Goal: Task Accomplishment & Management: Manage account settings

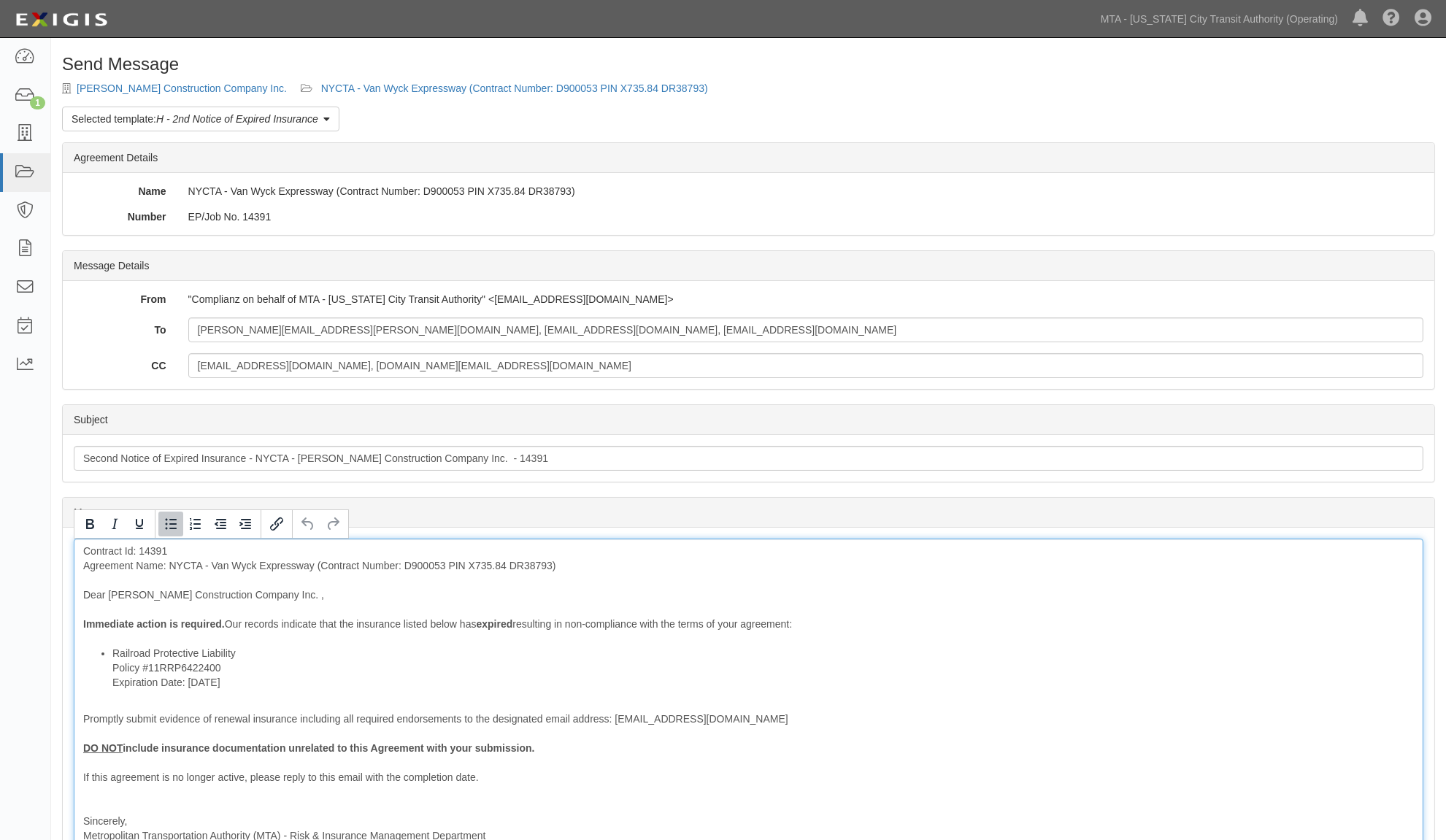
drag, startPoint x: 258, startPoint y: 680, endPoint x: 117, endPoint y: 435, distance: 282.7
click at [91, 690] on ul "Railroad Protective Liability Policy #11RRP6422400 Expiration Date: 7/12/2025" at bounding box center [748, 667] width 1330 height 43
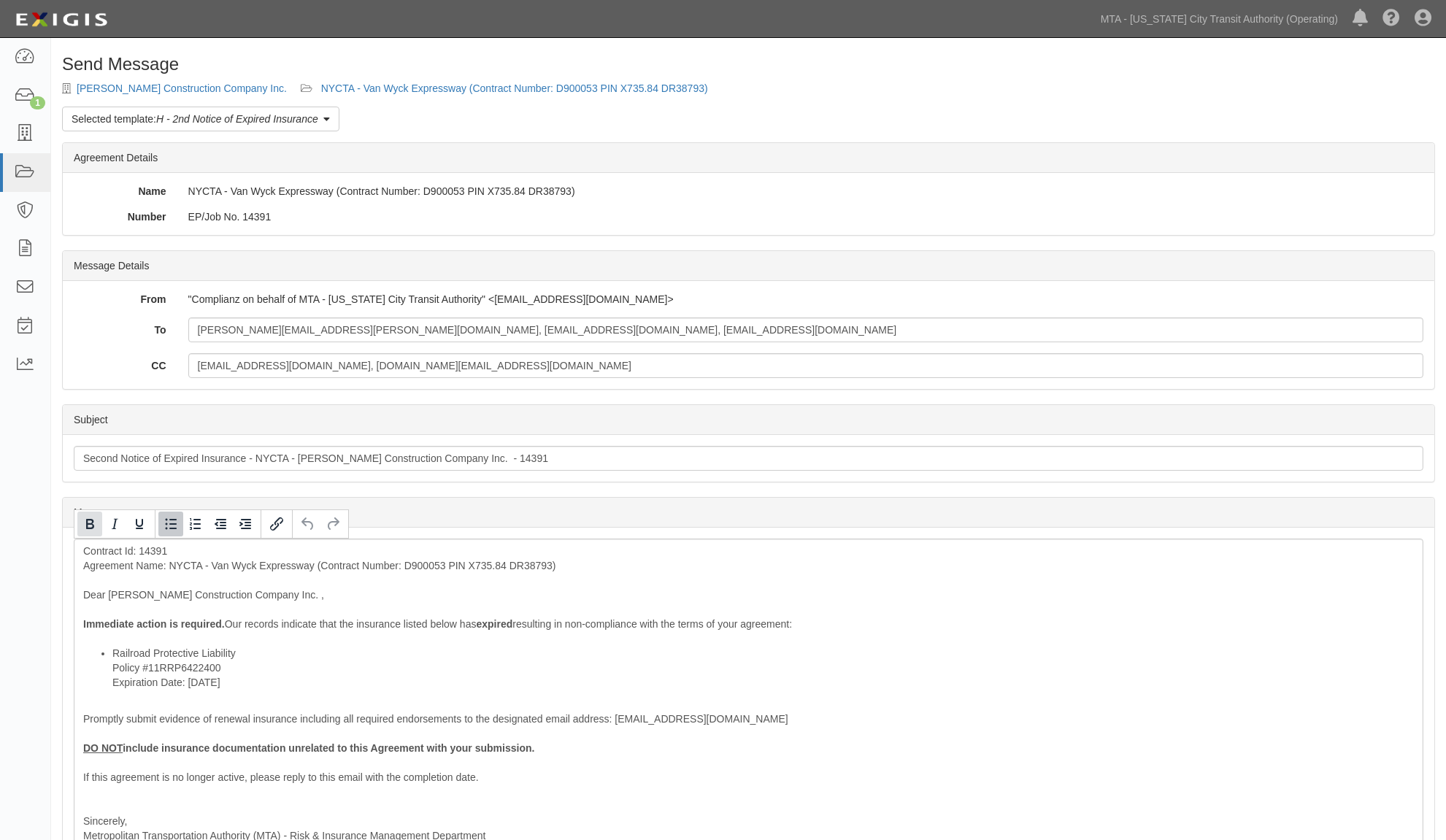
click at [90, 524] on icon "Bold" at bounding box center [90, 523] width 8 height 10
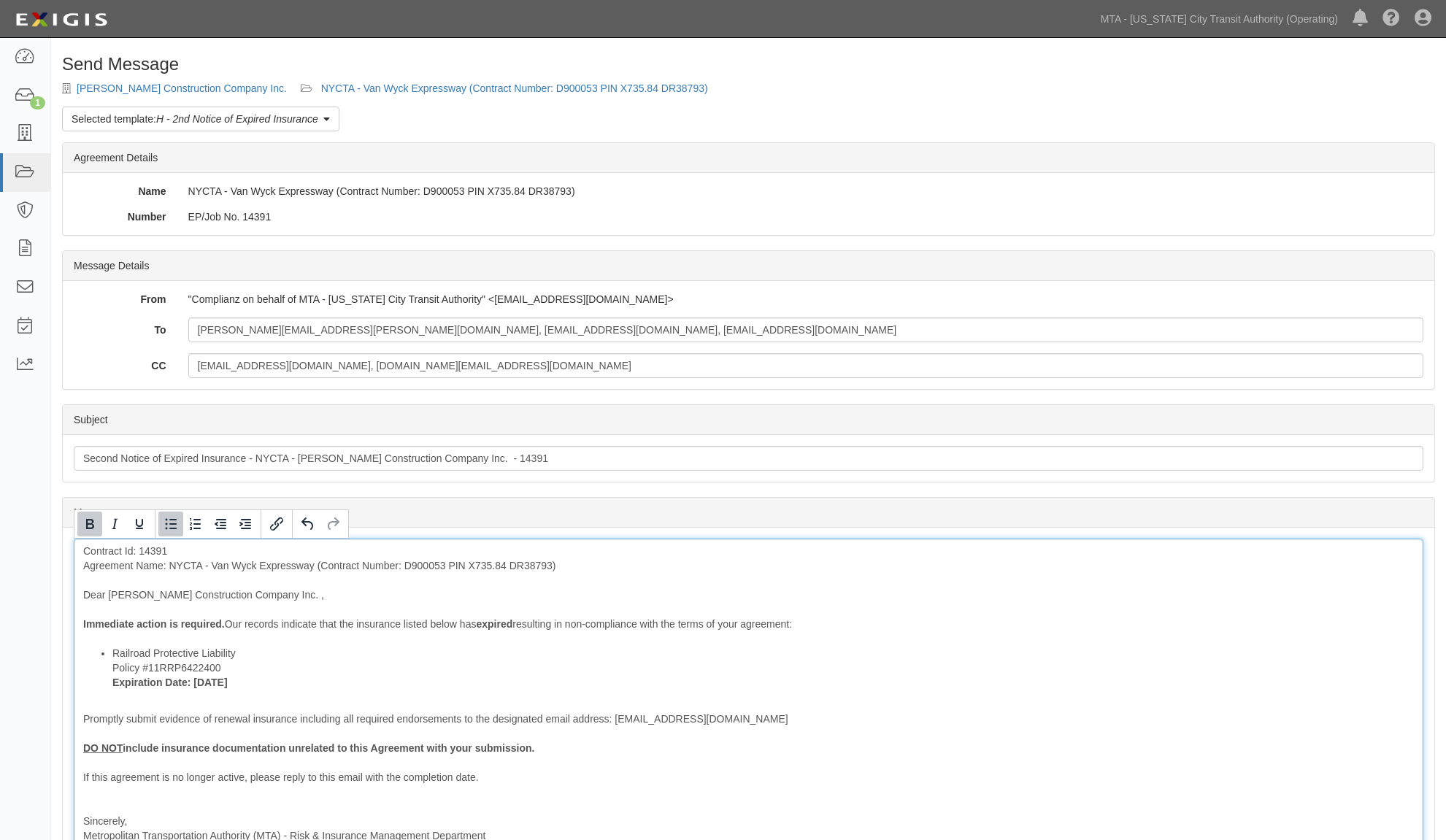
click at [141, 549] on div "Contract Id: 14391 Agreement Name: NYCTA - Van Wyck Expressway (Contract Number…" at bounding box center [748, 715] width 1349 height 353
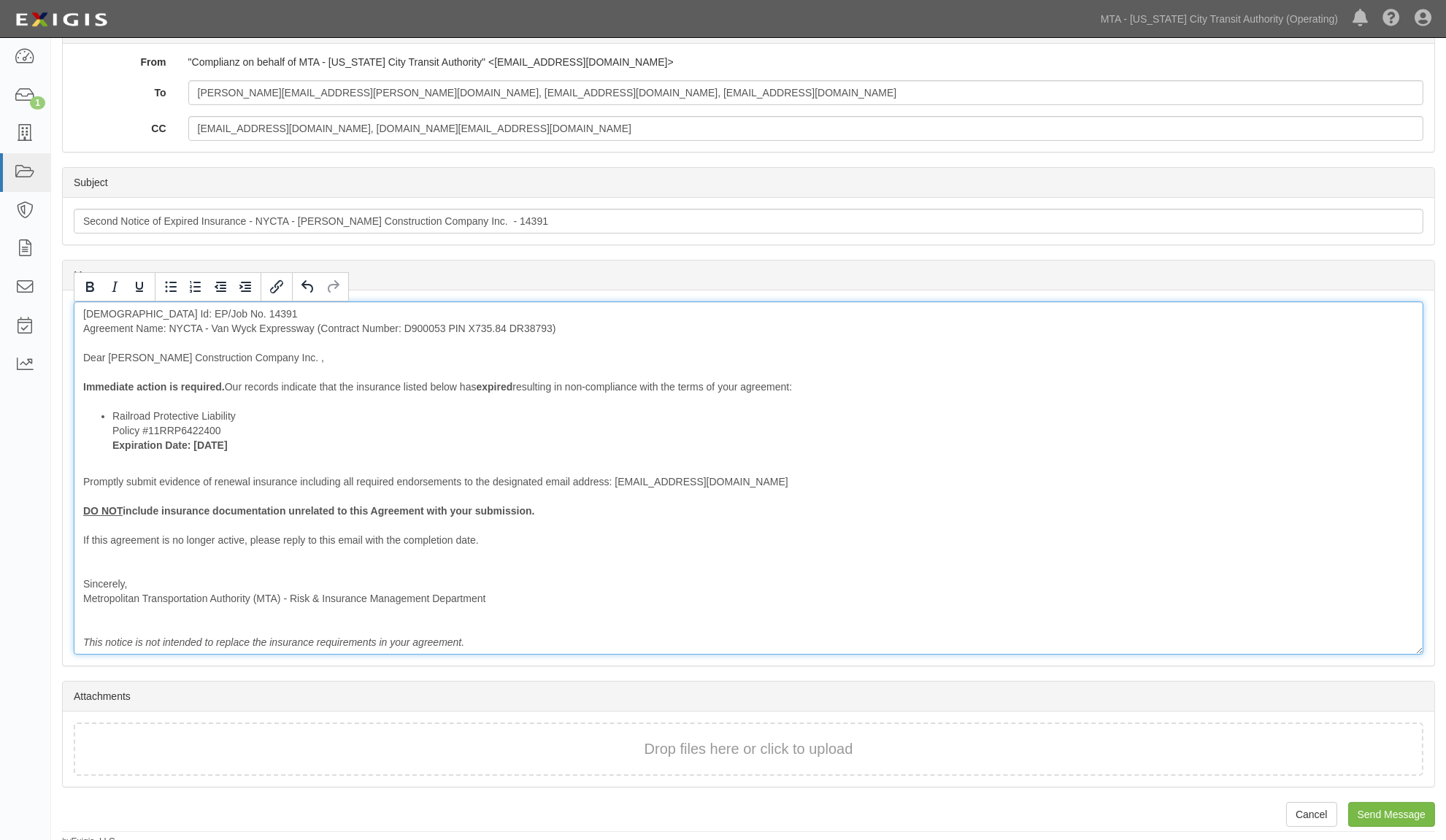
scroll to position [244, 0]
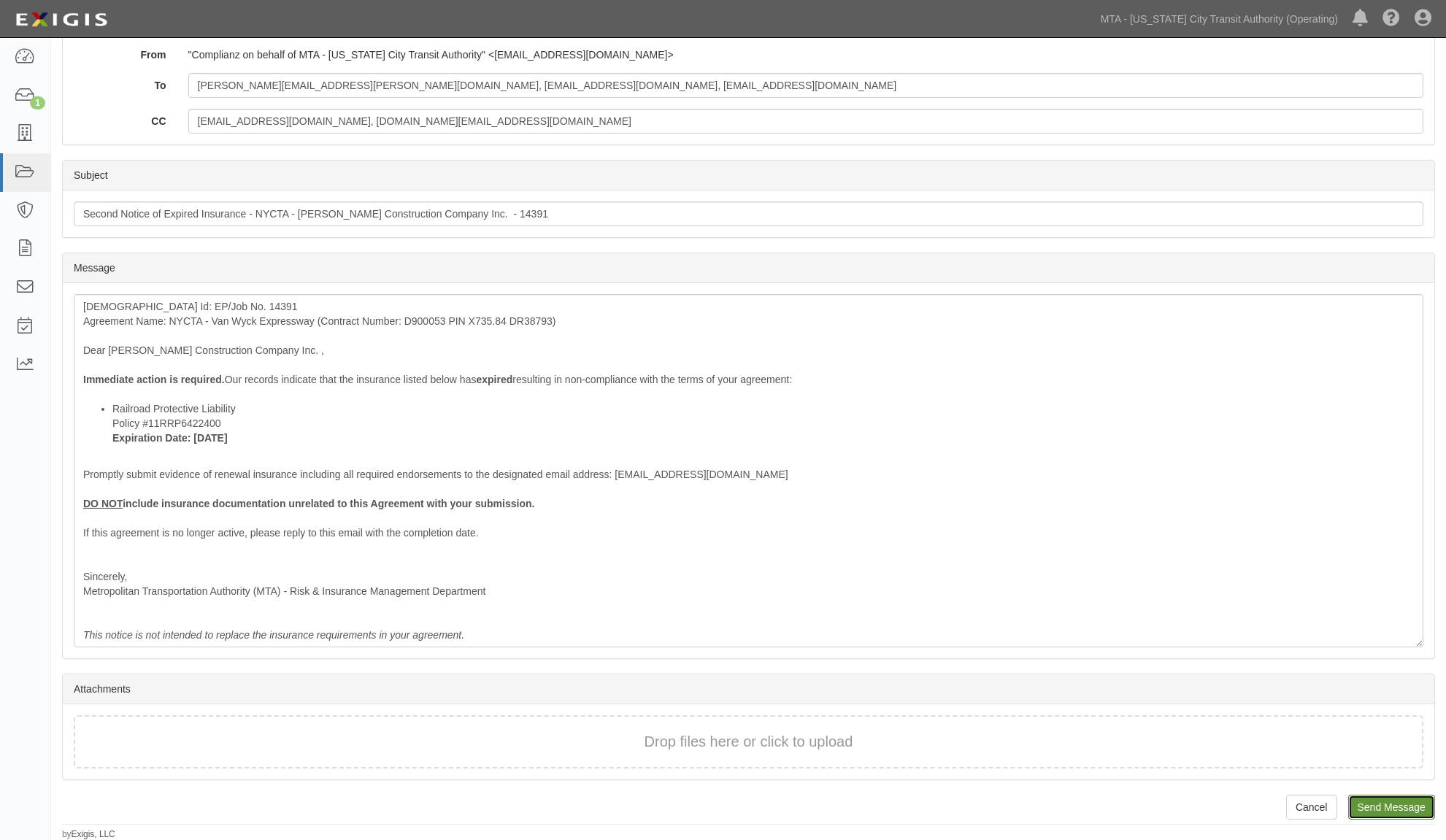
click at [1378, 804] on input "Send Message" at bounding box center [1392, 807] width 87 height 24
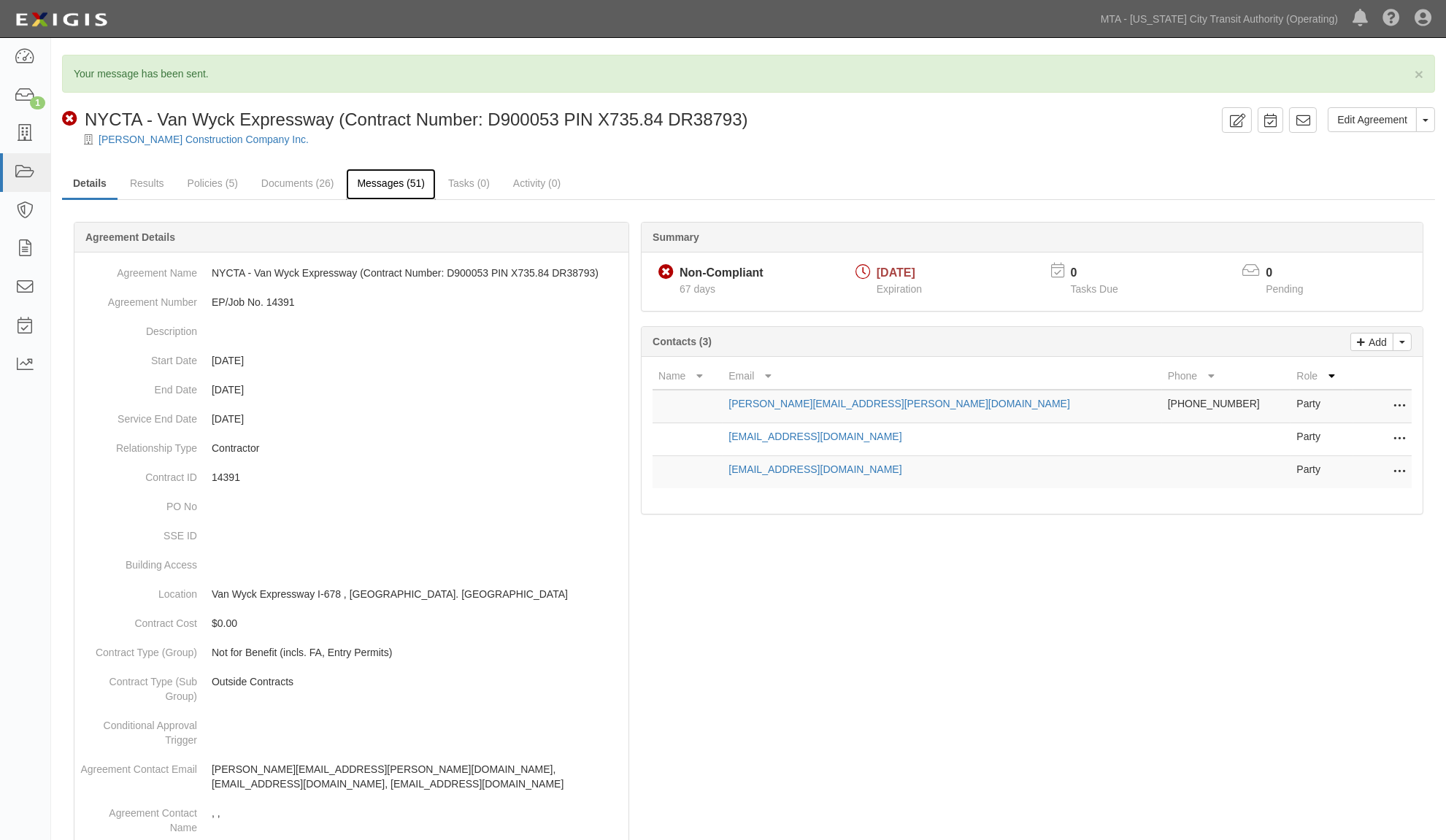
click at [414, 186] on link "Messages (51)" at bounding box center [390, 184] width 90 height 32
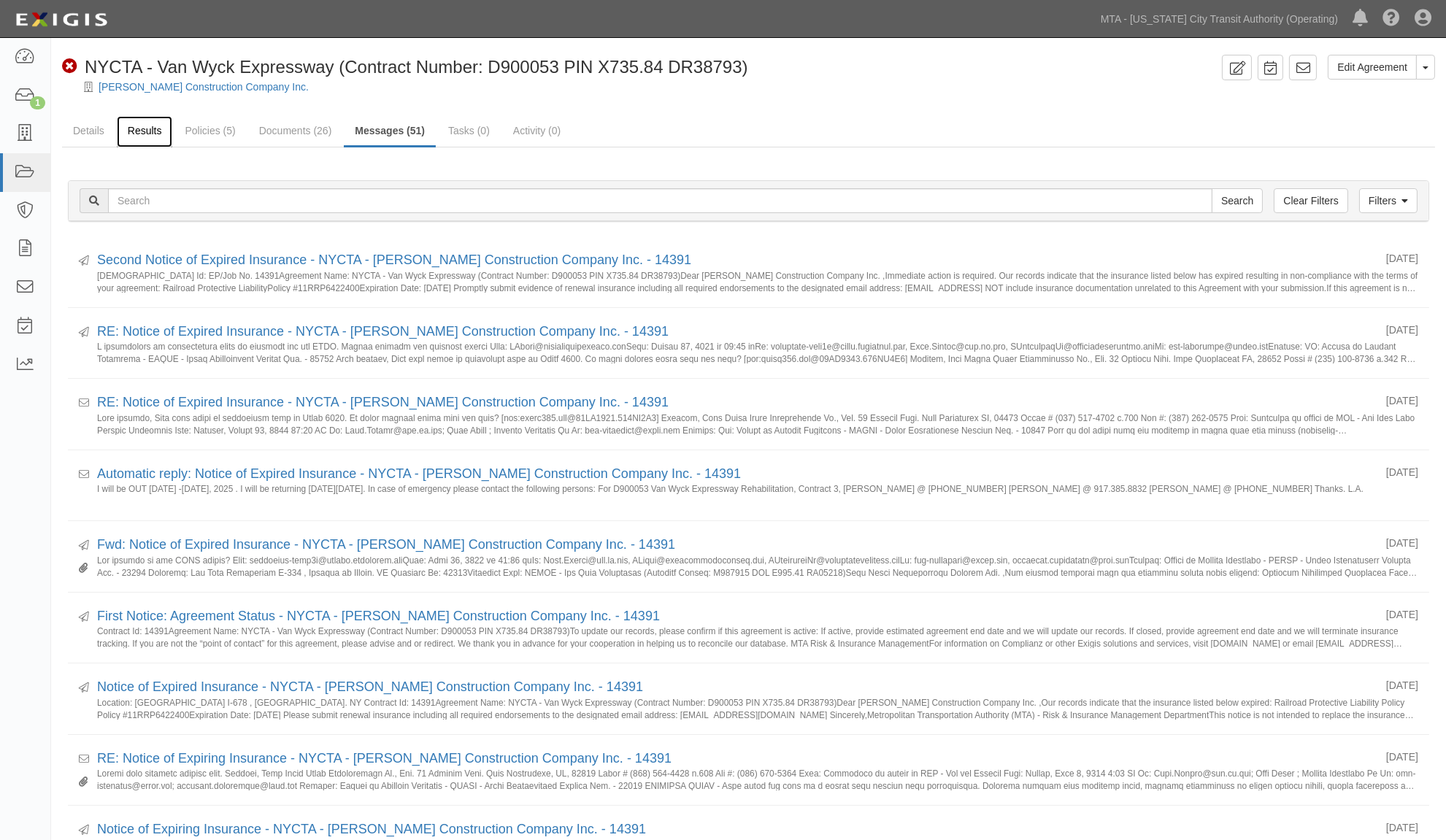
click at [143, 131] on link "Results" at bounding box center [145, 131] width 56 height 32
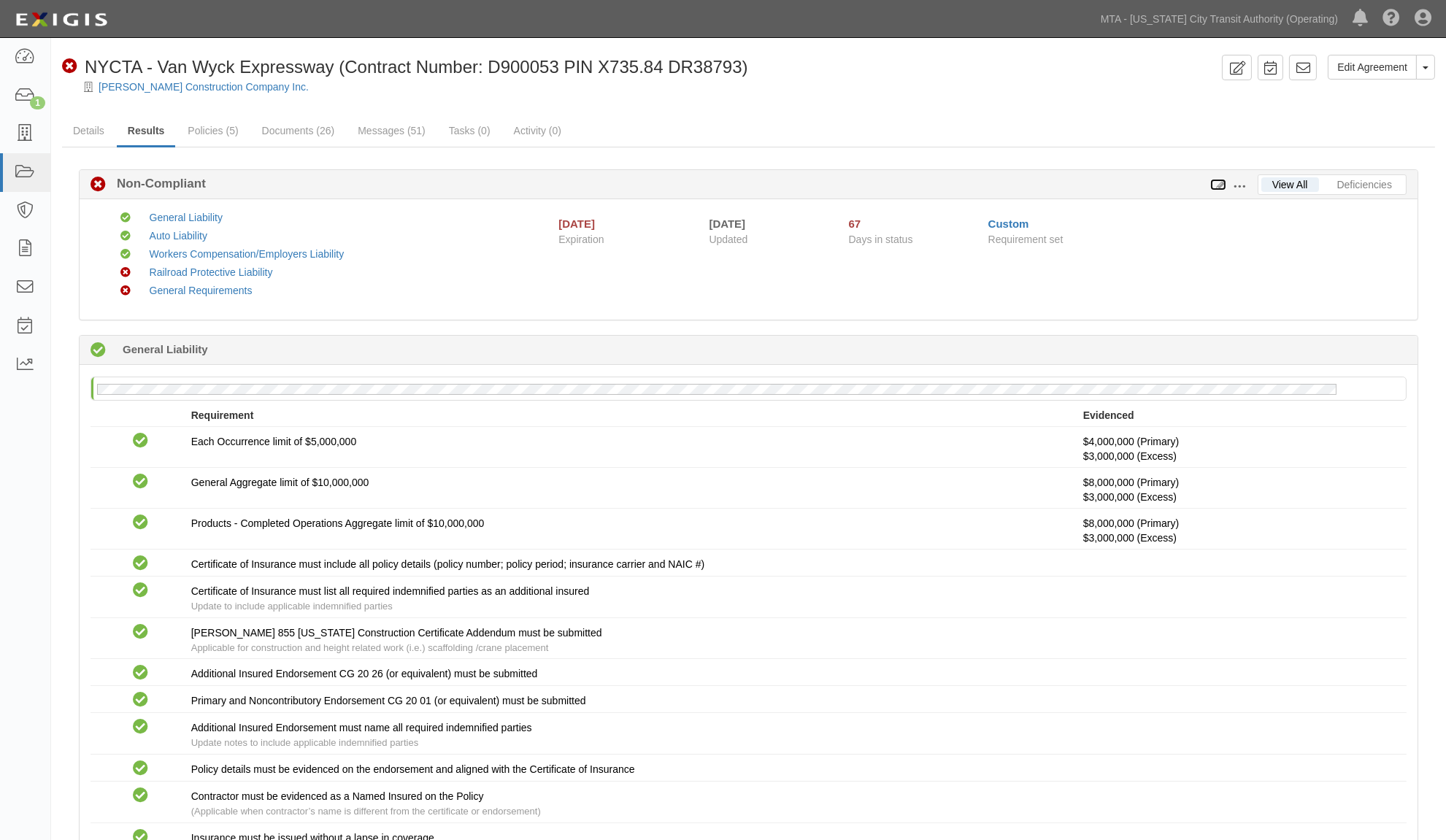
click at [1217, 184] on icon at bounding box center [1218, 185] width 16 height 10
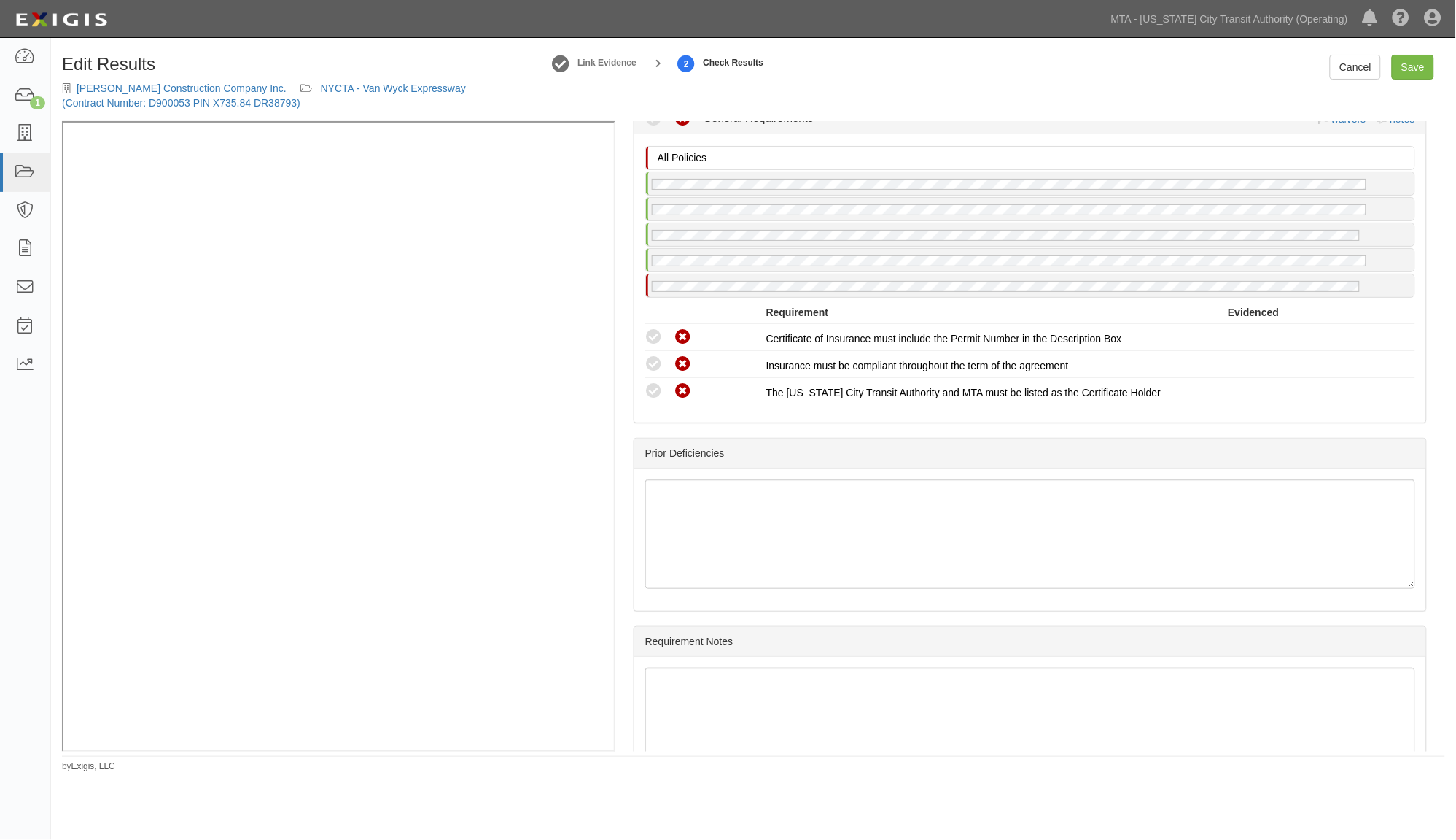
scroll to position [1799, 0]
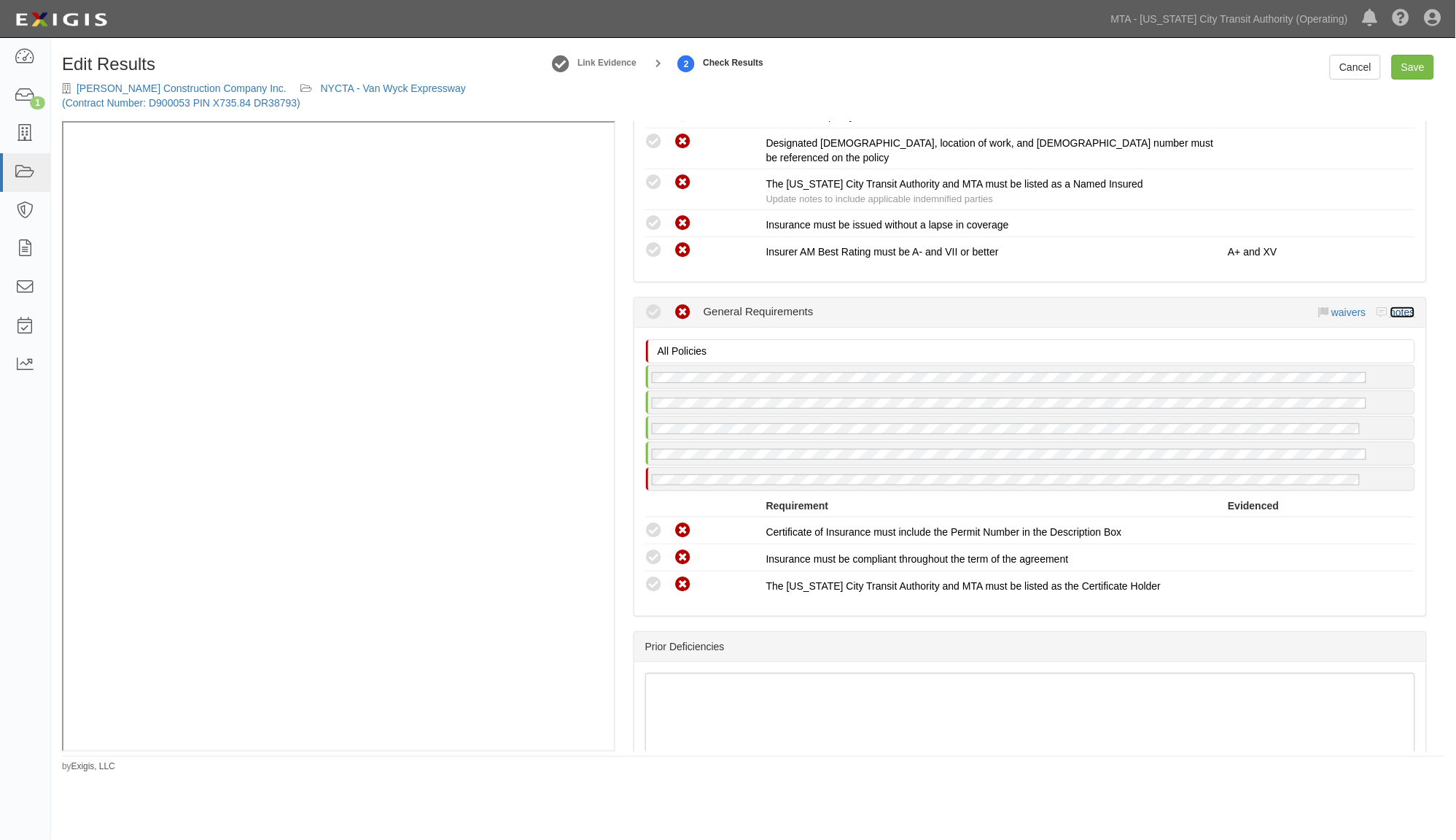
click at [1391, 306] on link "notes" at bounding box center [1403, 311] width 24 height 12
radio input "true"
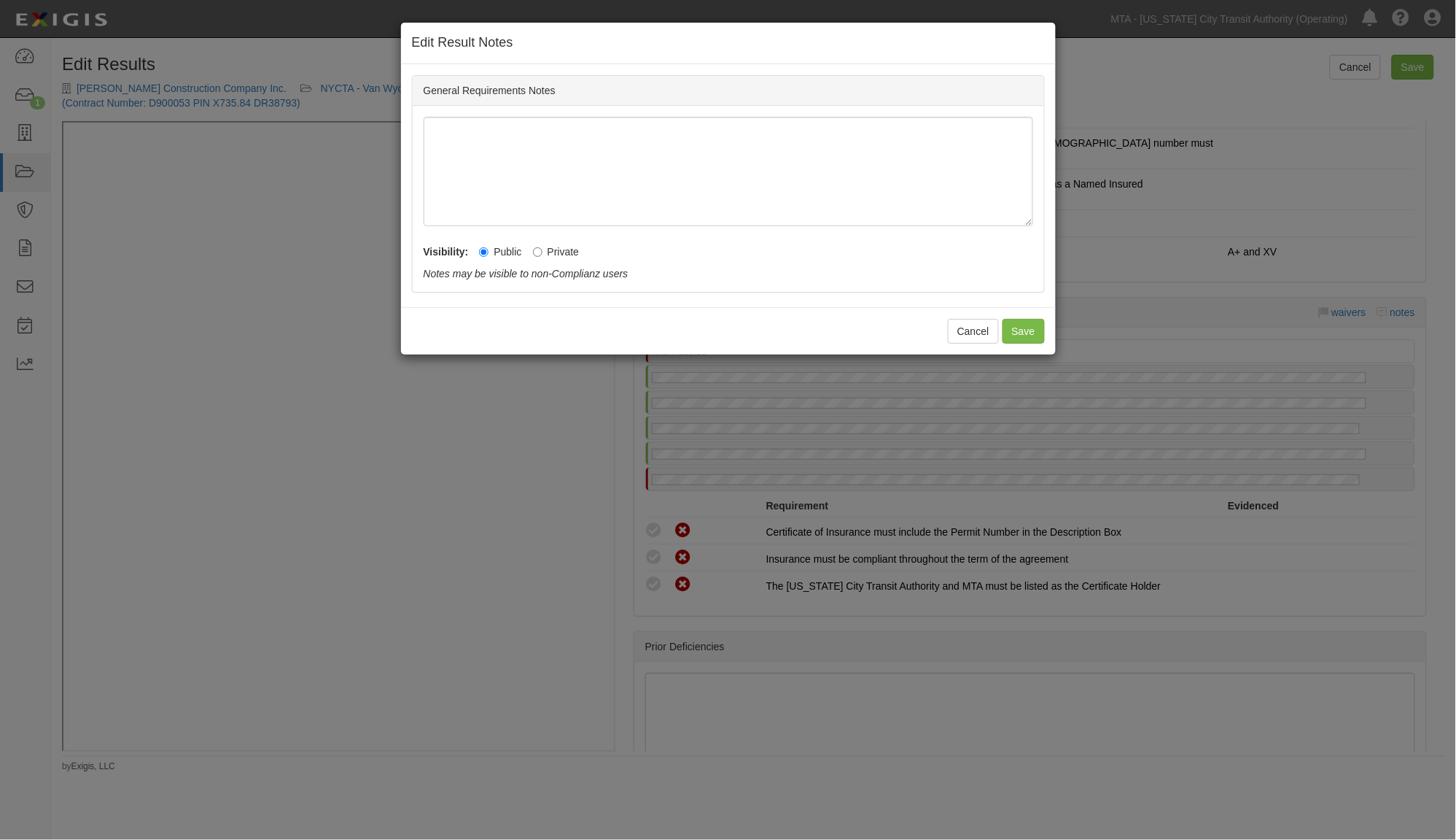
click at [558, 255] on label "Private" at bounding box center [557, 252] width 47 height 14
click at [543, 255] on input "Private" at bounding box center [538, 252] width 9 height 9
radio input "true"
click at [1023, 336] on button "Save" at bounding box center [1023, 330] width 43 height 24
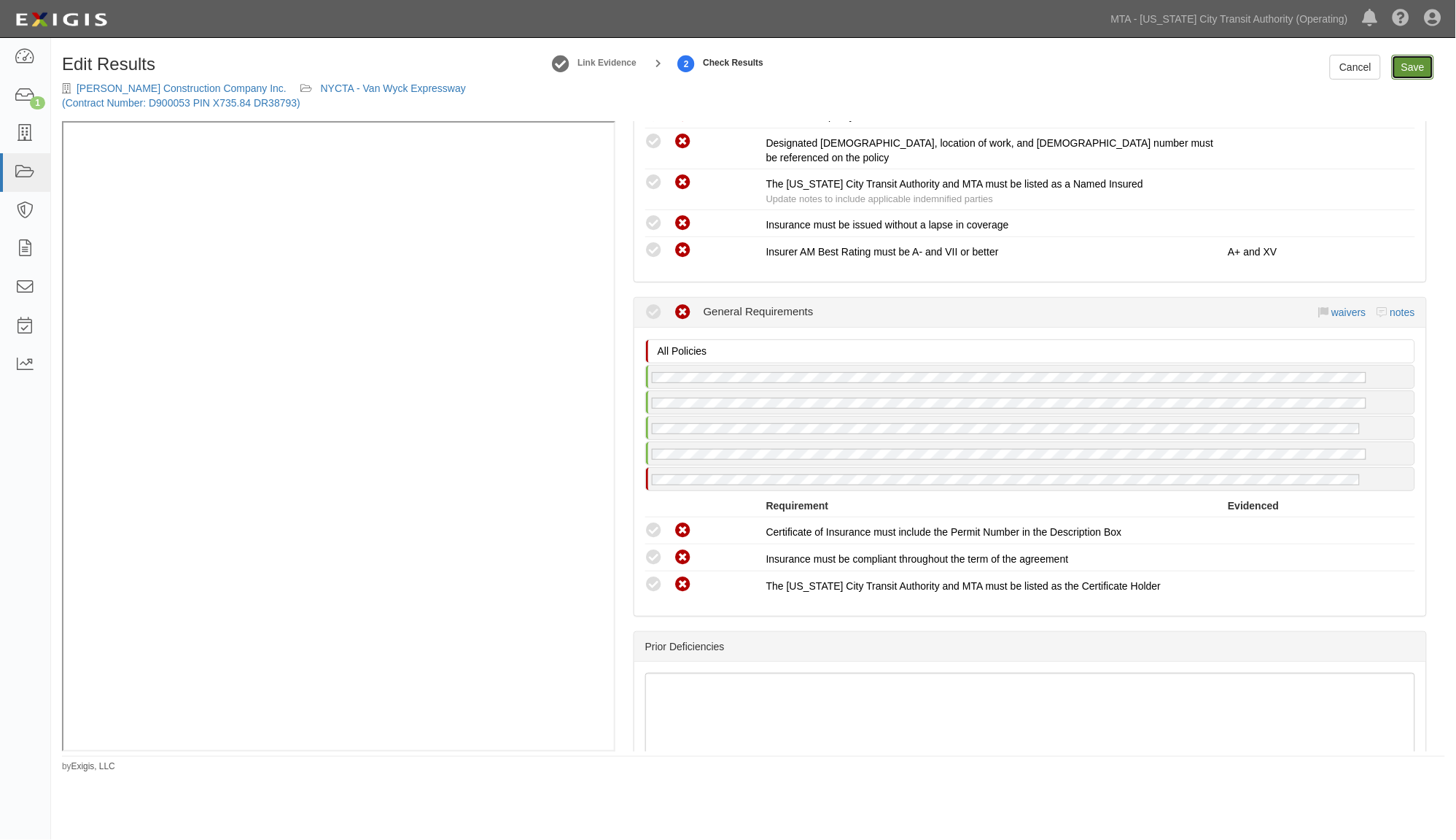
click at [1416, 67] on link "Save" at bounding box center [1413, 66] width 43 height 24
radio input "true"
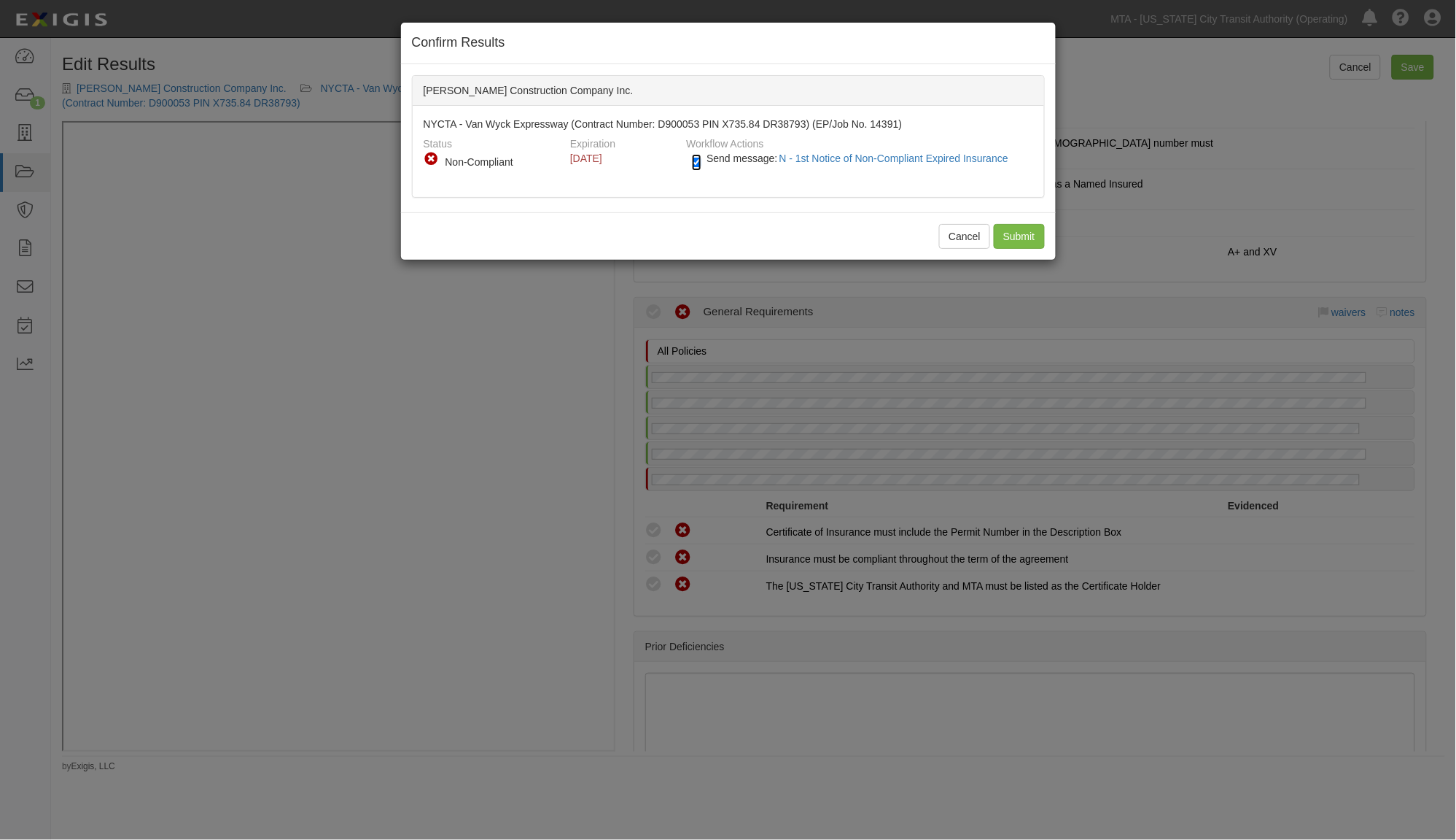
click at [697, 163] on input "Send message: N - 1st Notice of Non-Compliant Expired Insurance" at bounding box center [697, 162] width 9 height 17
checkbox input "false"
click at [1016, 238] on input "Submit" at bounding box center [1019, 235] width 51 height 24
